Goal: Information Seeking & Learning: Learn about a topic

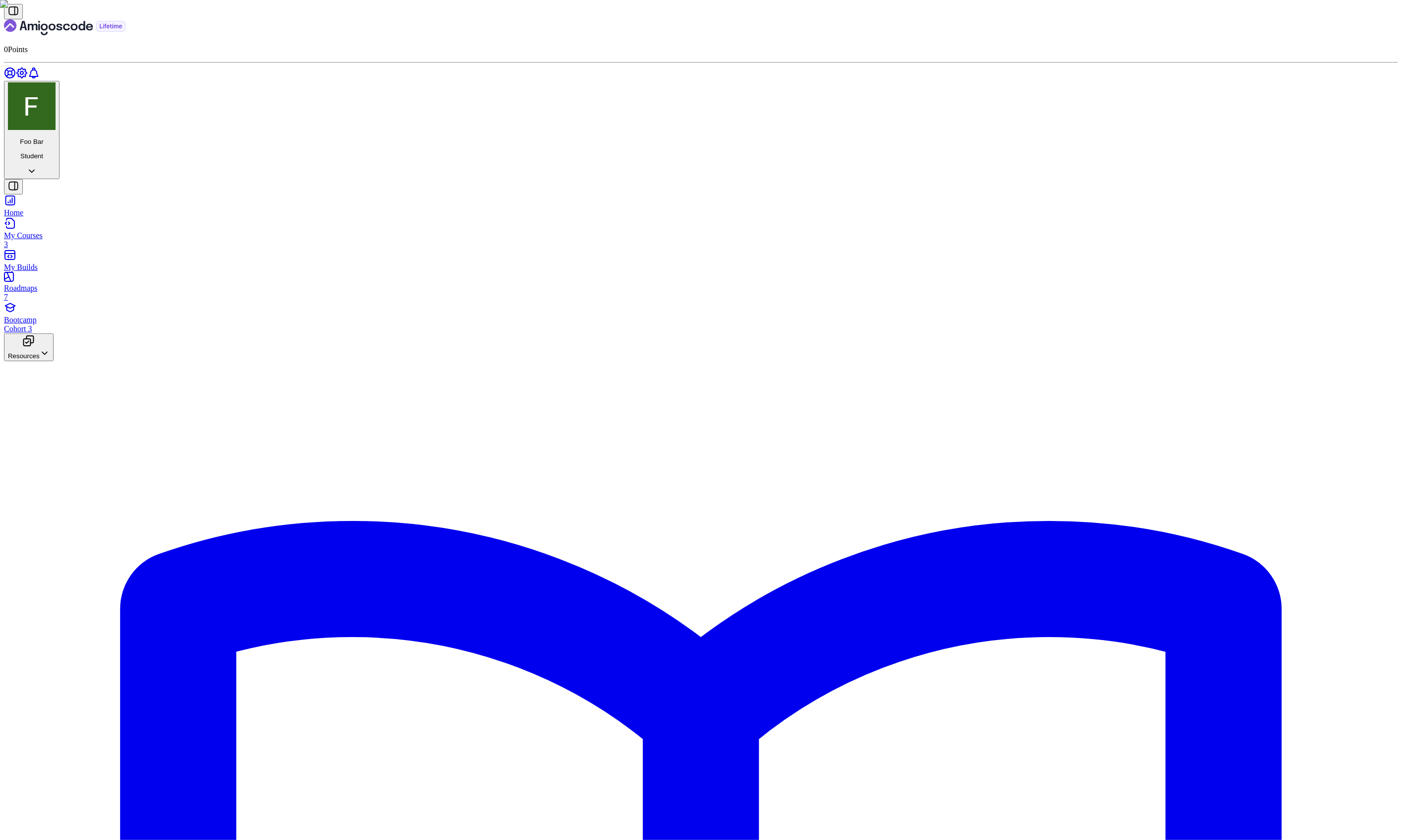
scroll to position [1129, 0]
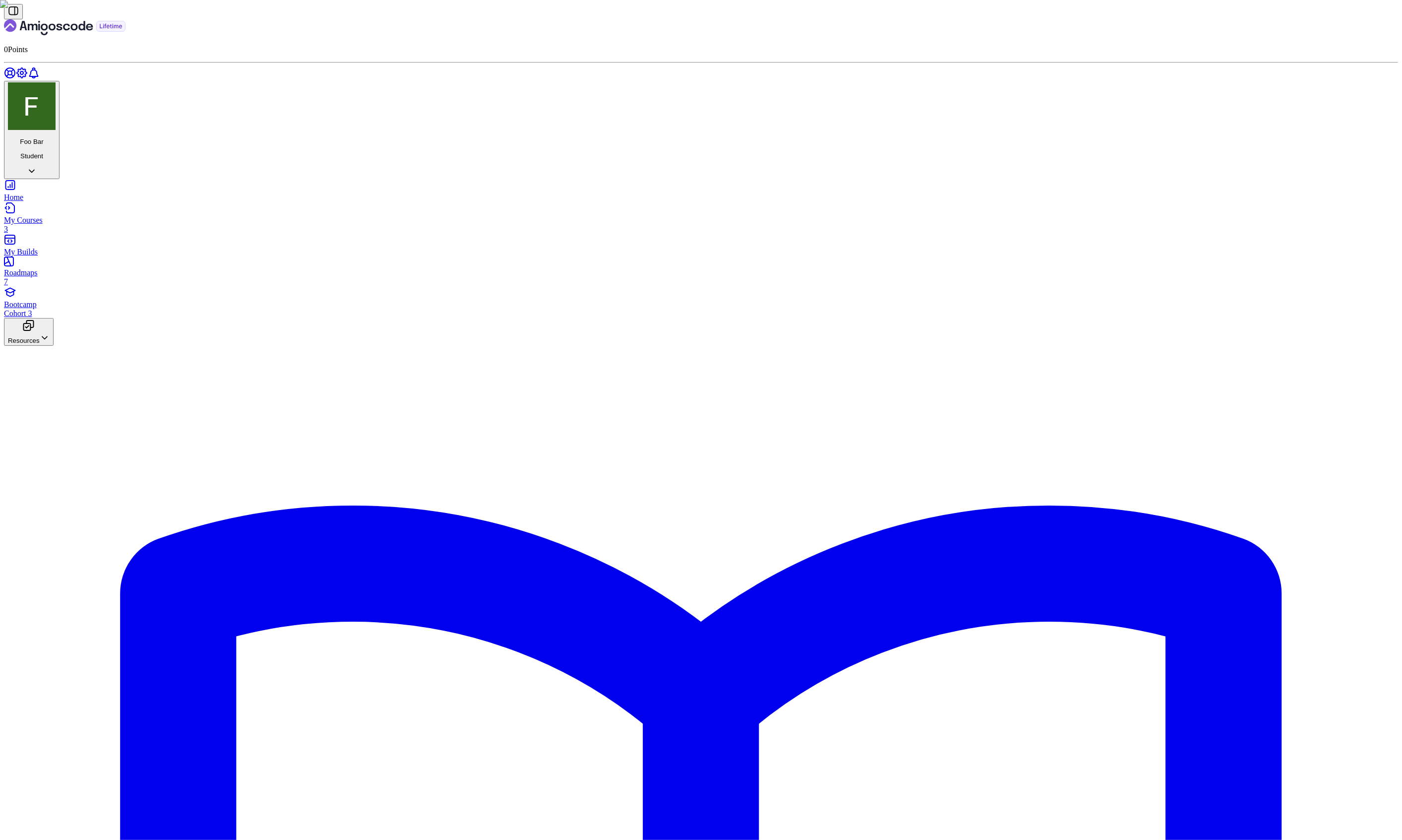
scroll to position [1006, 0]
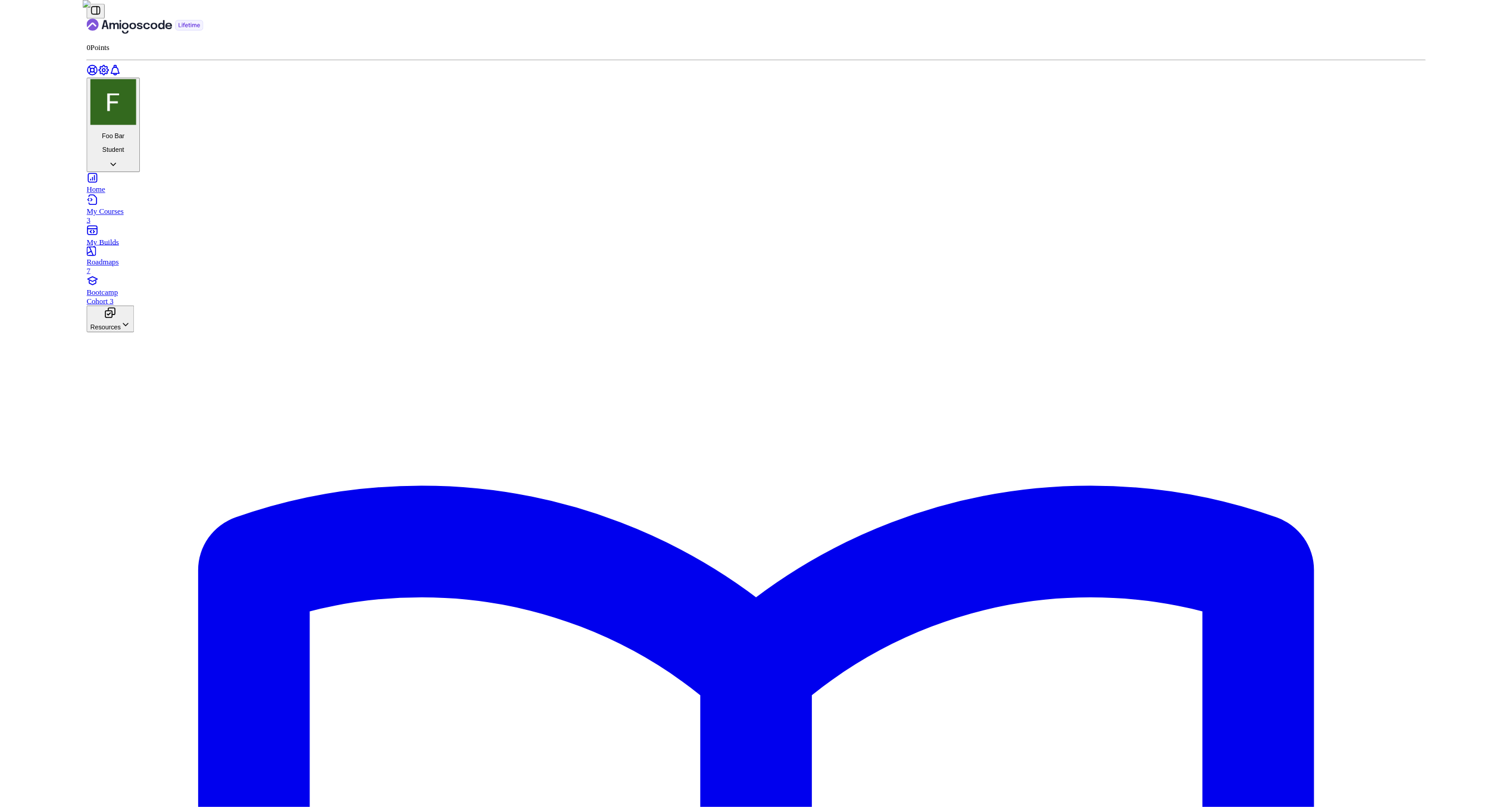
scroll to position [0, 0]
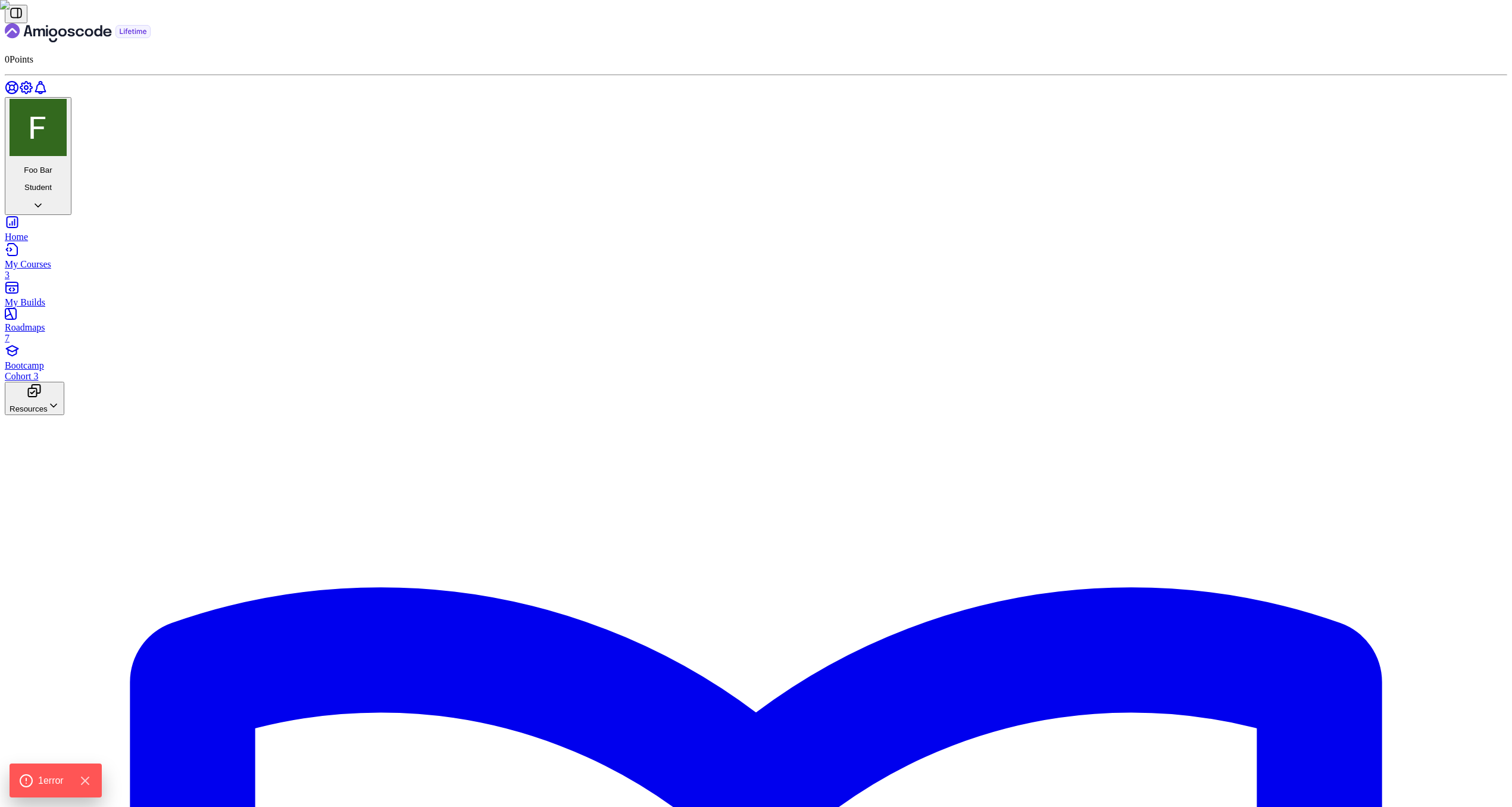
click at [86, 777] on icon "Hide Errors" at bounding box center [87, 780] width 7 height 7
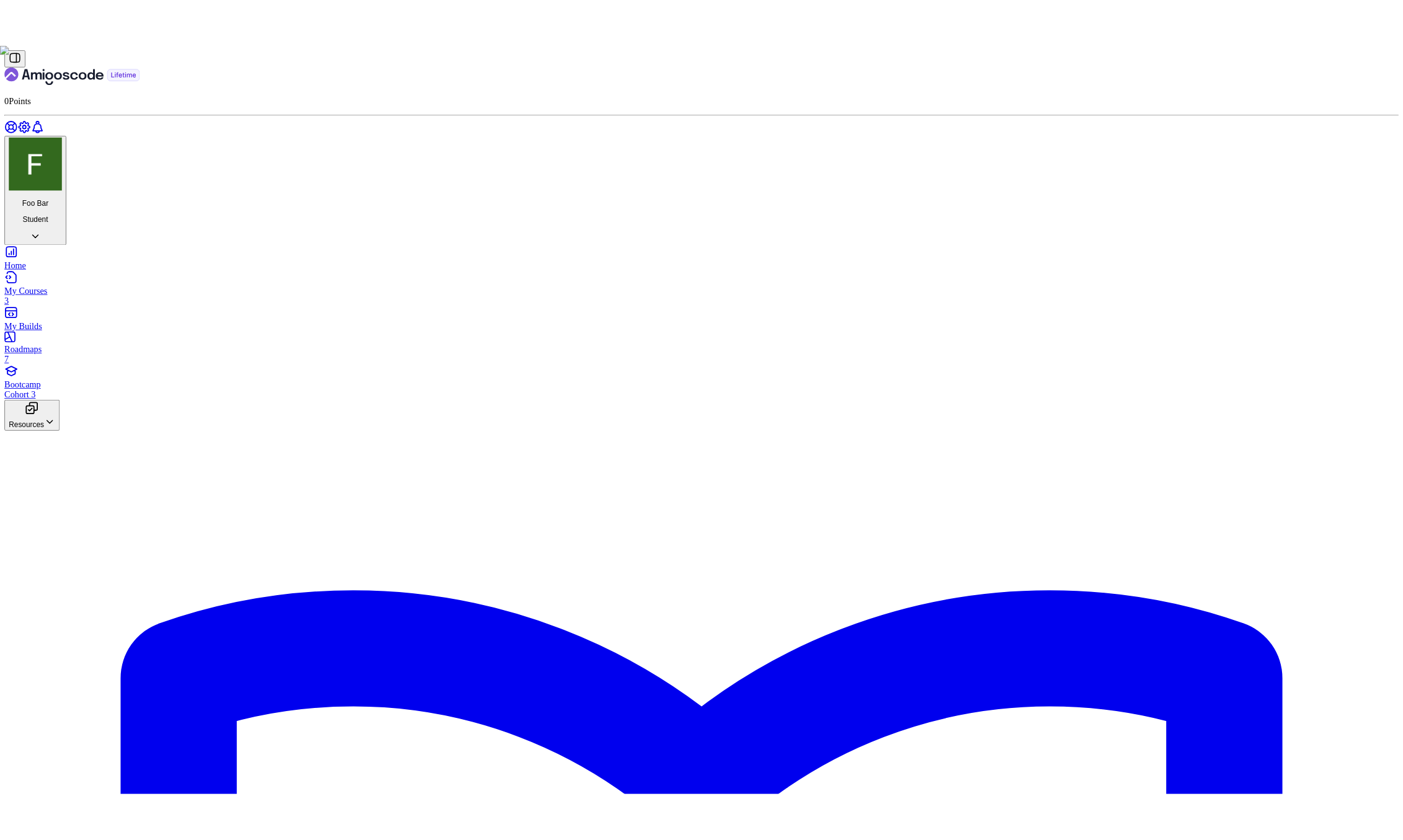
scroll to position [3101, 0]
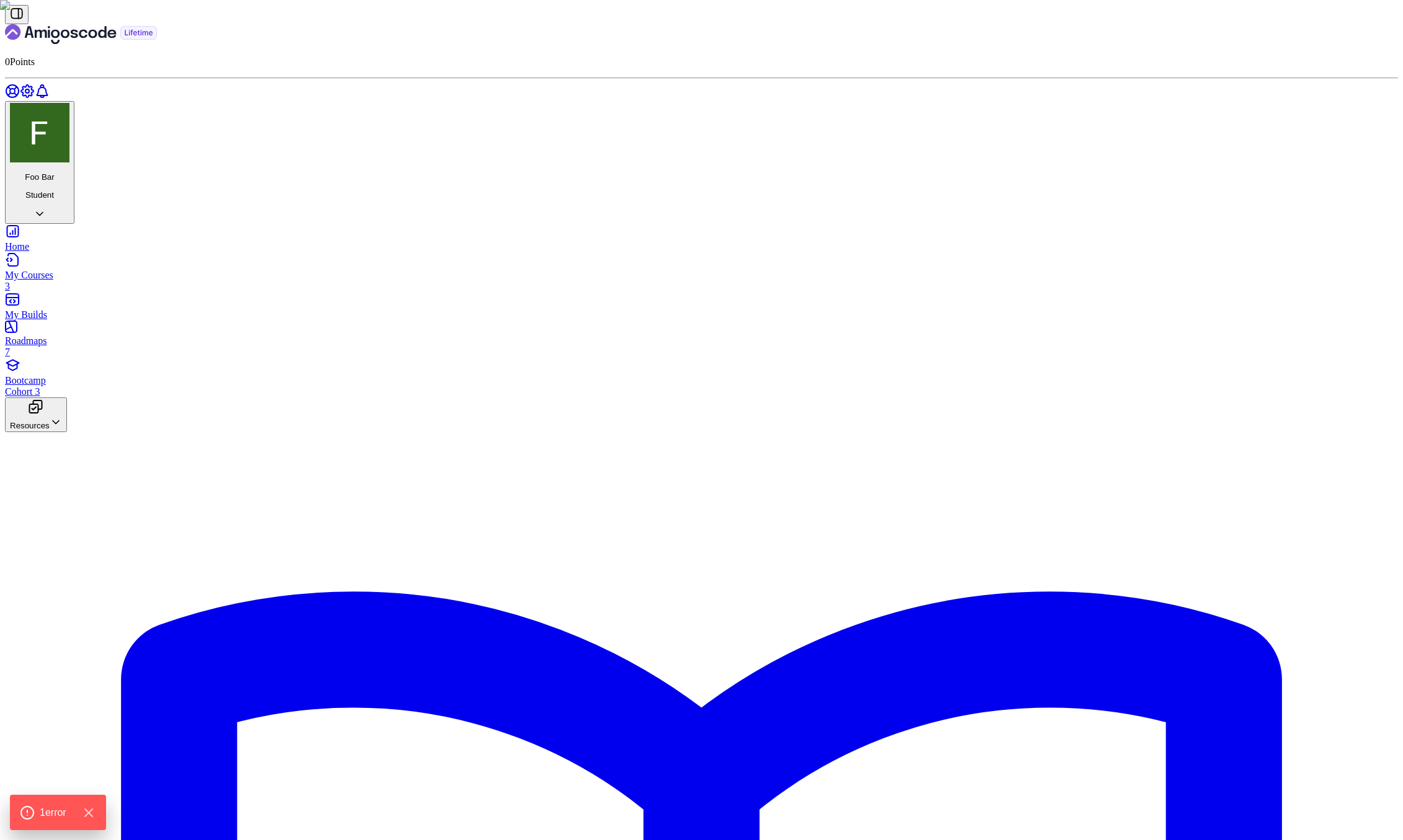
scroll to position [322, 0]
